Goal: Navigation & Orientation: Find specific page/section

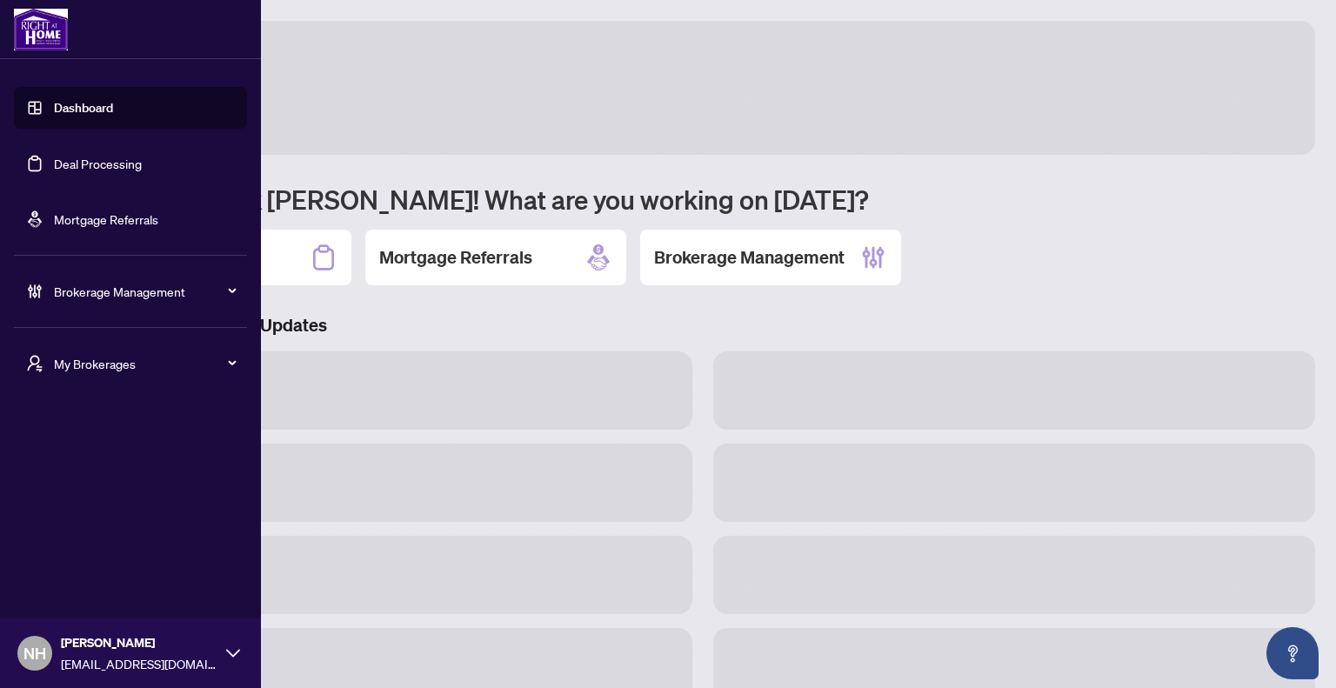
click at [97, 367] on span "My Brokerages" at bounding box center [144, 363] width 181 height 19
click at [83, 420] on li "[PERSON_NAME]" at bounding box center [130, 433] width 233 height 42
